Goal: Find specific page/section: Find specific page/section

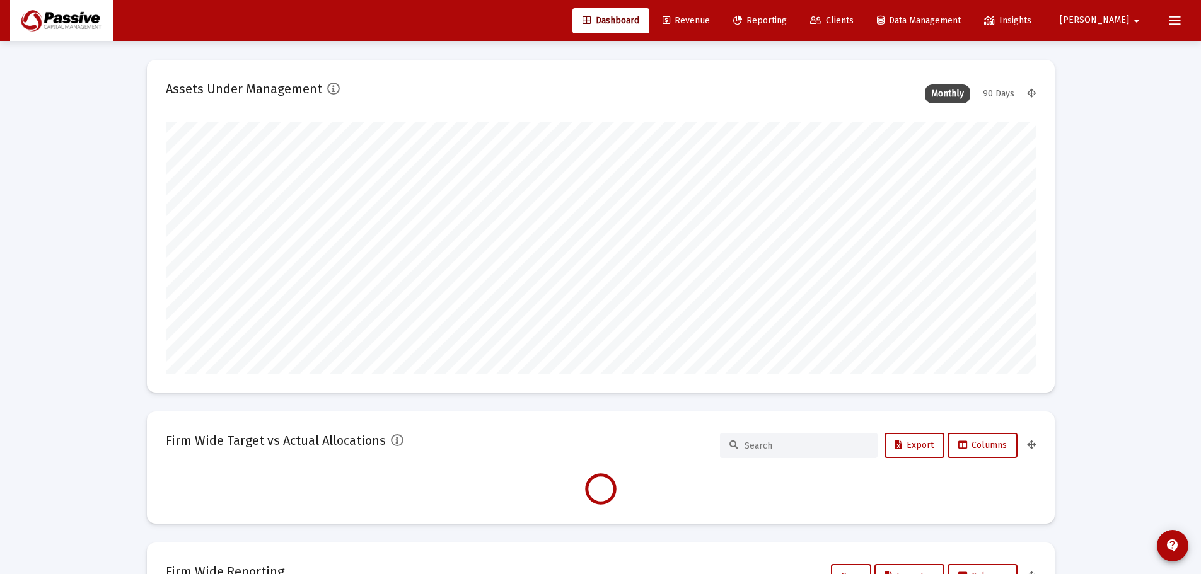
type input "[DATE]"
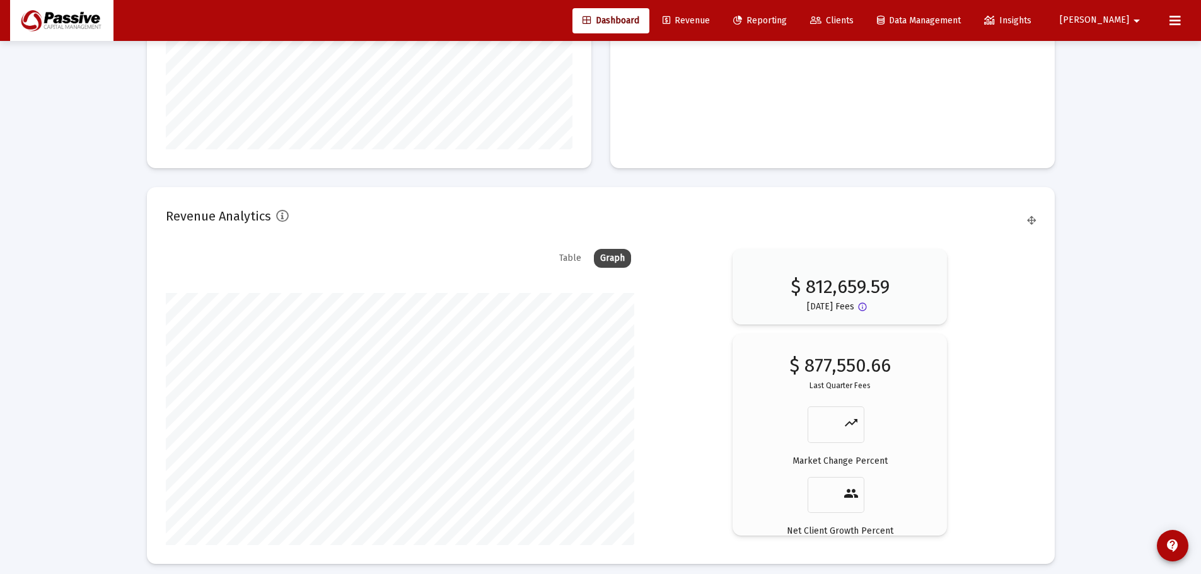
scroll to position [1684, 0]
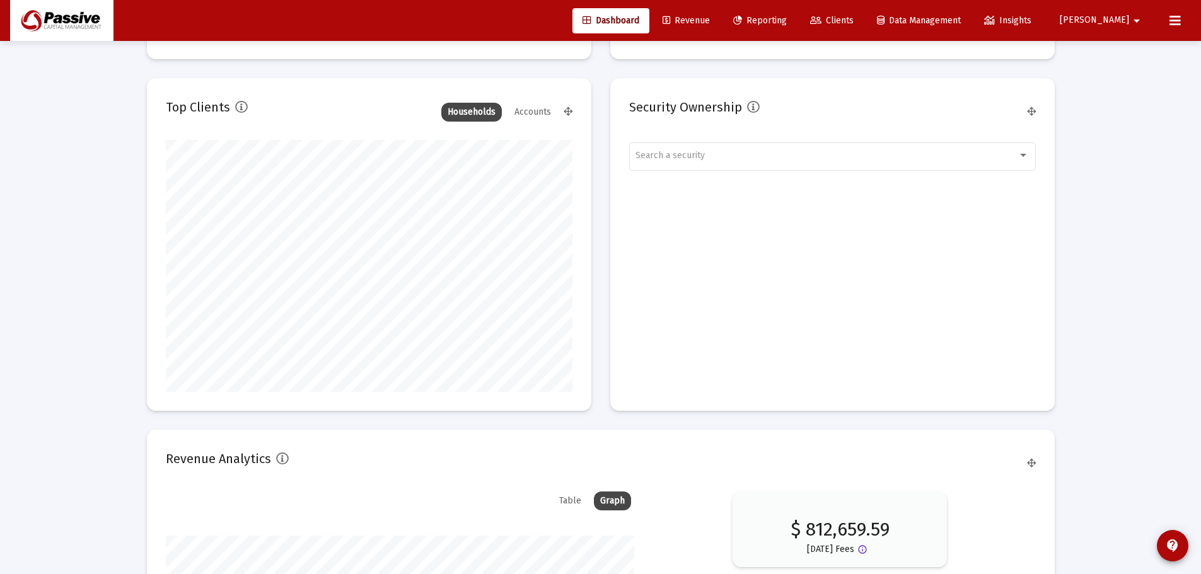
click at [1176, 28] on button at bounding box center [1174, 20] width 25 height 25
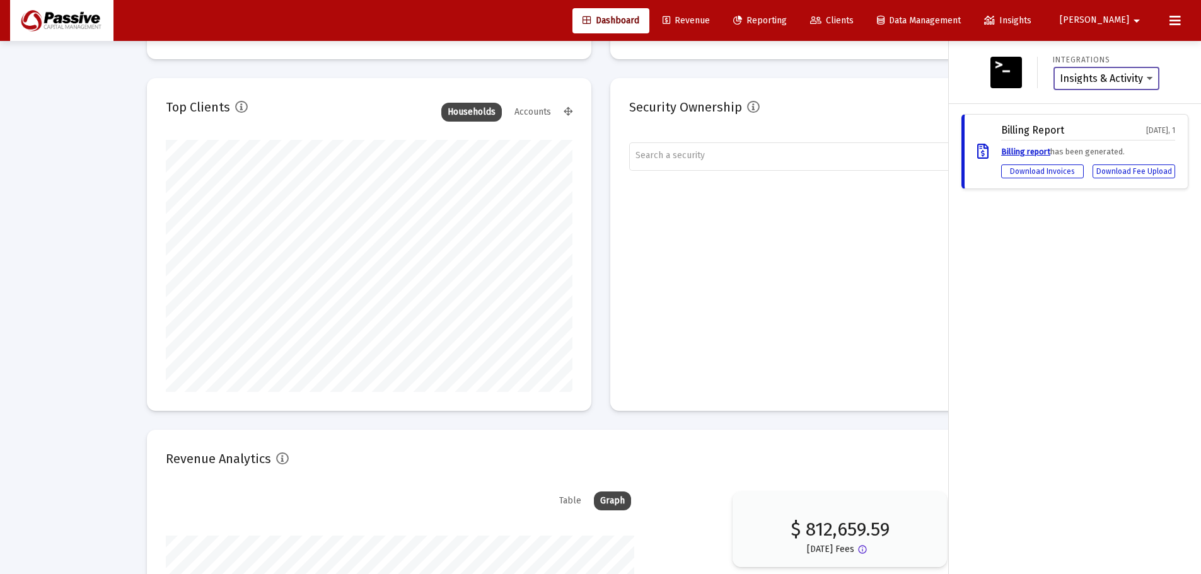
click at [1141, 79] on select "Insights & Activity Wealthbox" at bounding box center [1106, 78] width 93 height 11
click at [1159, 50] on div "Integrations Insights & Activity Wealthbox" at bounding box center [1075, 72] width 252 height 63
click at [1175, 21] on icon at bounding box center [1174, 20] width 11 height 15
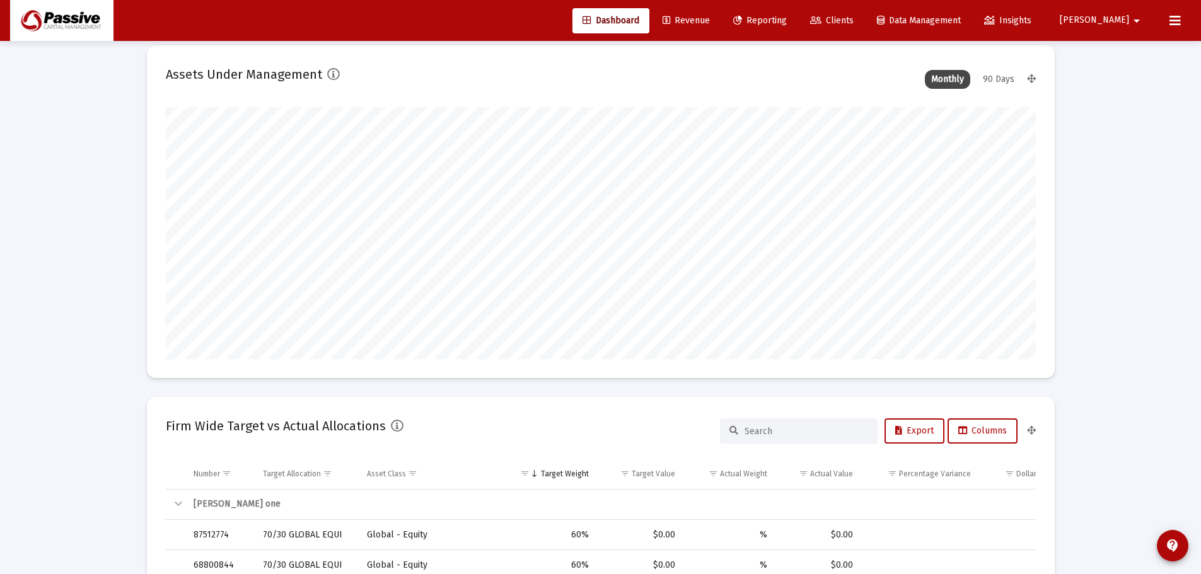
scroll to position [0, 0]
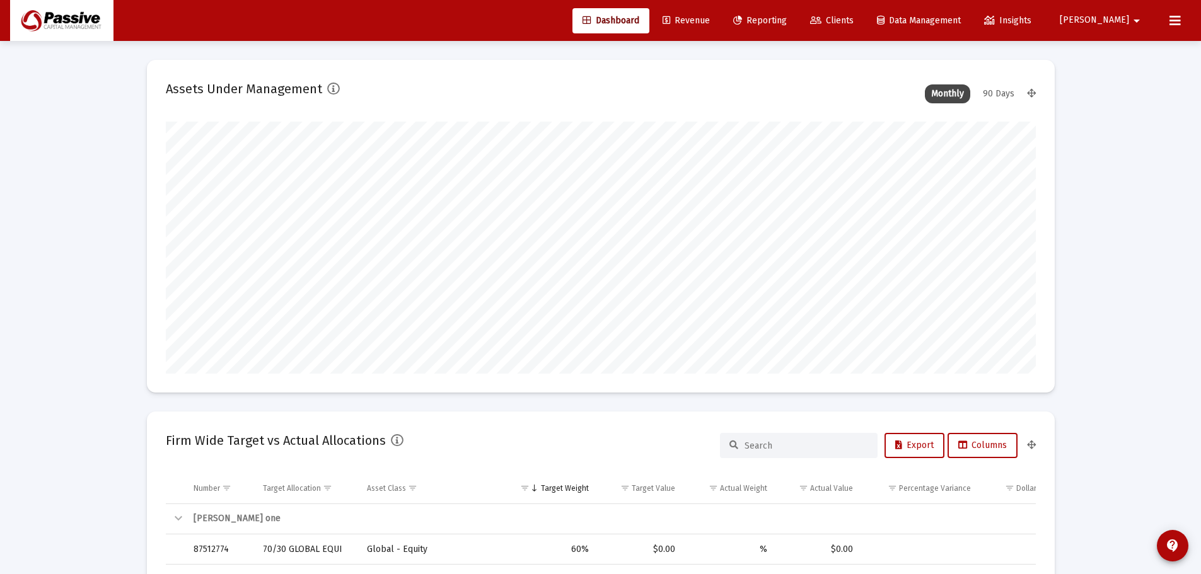
click at [710, 23] on span "Revenue" at bounding box center [685, 20] width 47 height 11
